Goal: Information Seeking & Learning: Learn about a topic

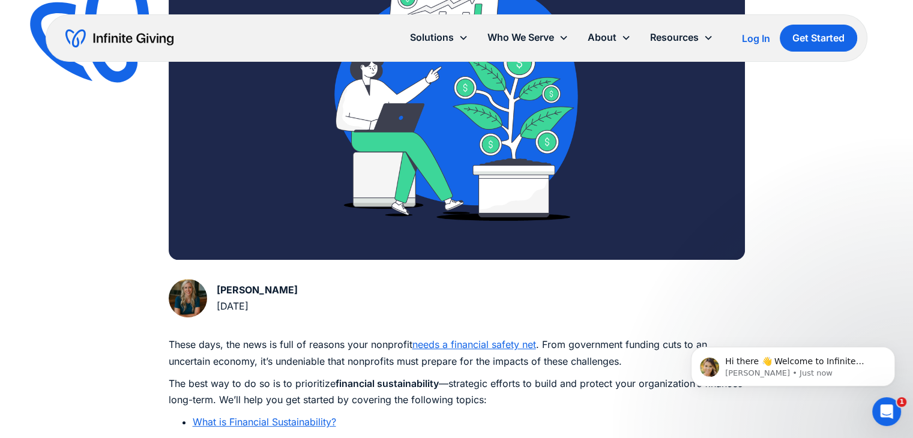
click at [504, 402] on p "The best way to do so is to prioritize financial sustainability —strategic effo…" at bounding box center [457, 392] width 576 height 32
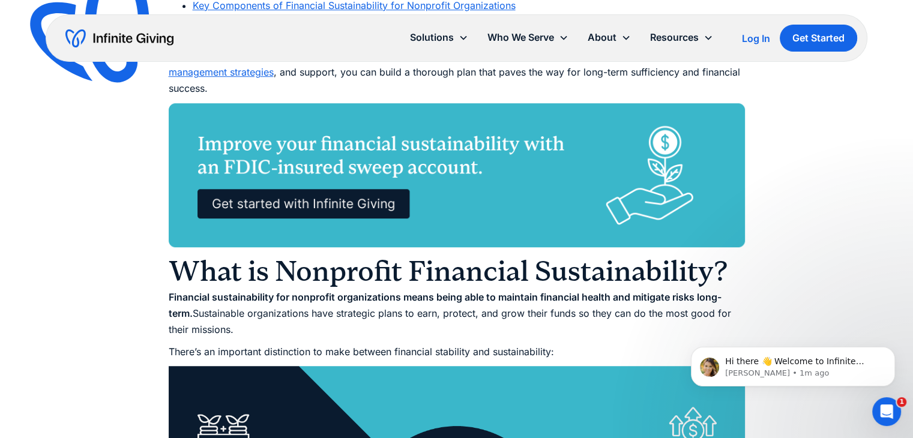
scroll to position [961, 0]
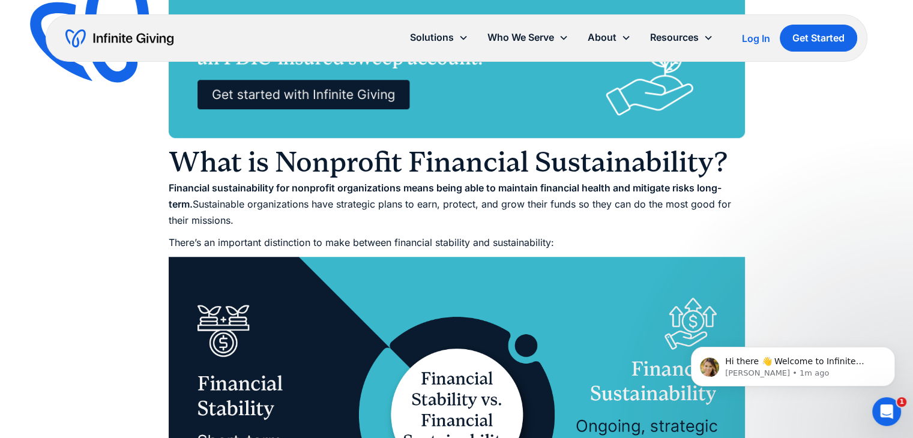
drag, startPoint x: 170, startPoint y: 186, endPoint x: 238, endPoint y: 217, distance: 74.7
click at [238, 217] on p "Financial sustainability for nonprofit organizations means being able to mainta…" at bounding box center [457, 204] width 576 height 49
copy p "Financial sustainability for nonprofit organizations means being able to mainta…"
click at [566, 325] on img at bounding box center [457, 415] width 576 height 316
click at [557, 289] on img at bounding box center [457, 415] width 576 height 316
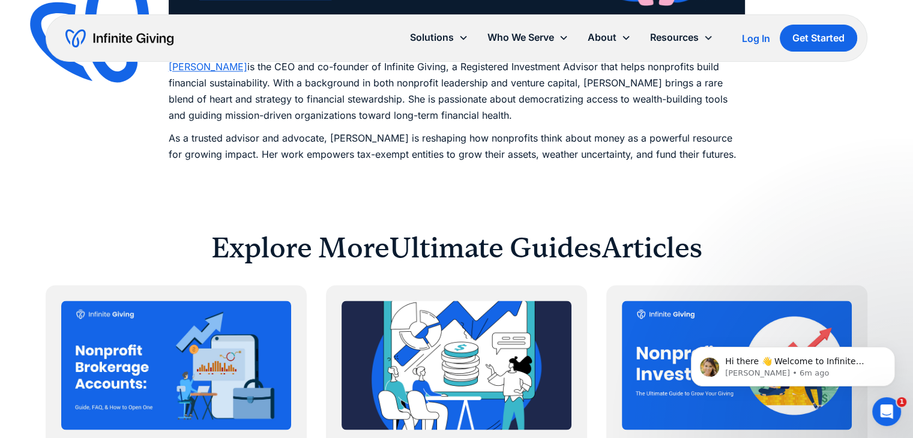
scroll to position [6305, 0]
